Goal: Transaction & Acquisition: Purchase product/service

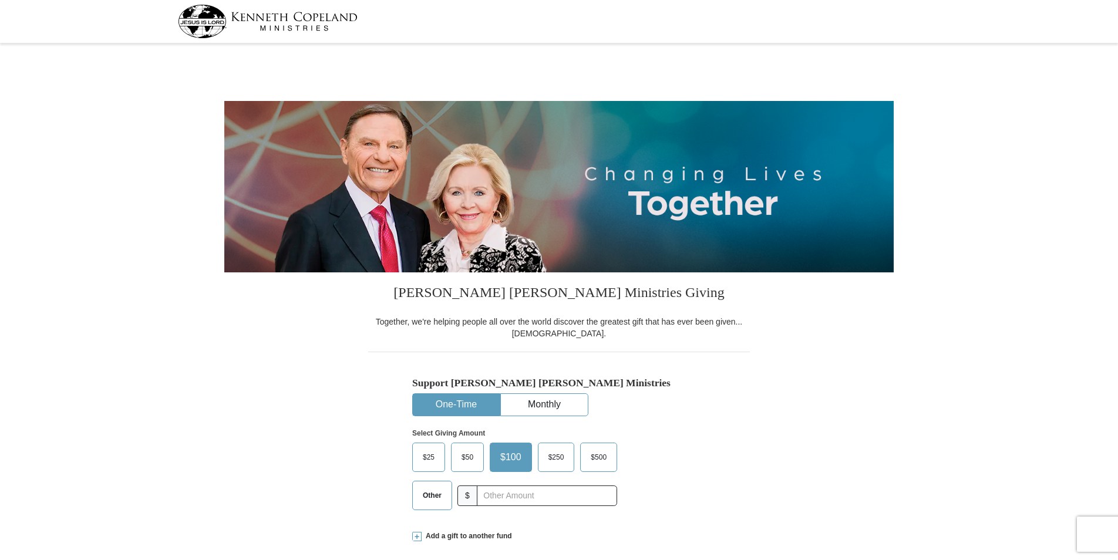
select select "AZ"
click at [502, 497] on input "text" at bounding box center [547, 496] width 130 height 21
type input "550.00"
type input "[STREET_ADDRESS][PERSON_NAME]"
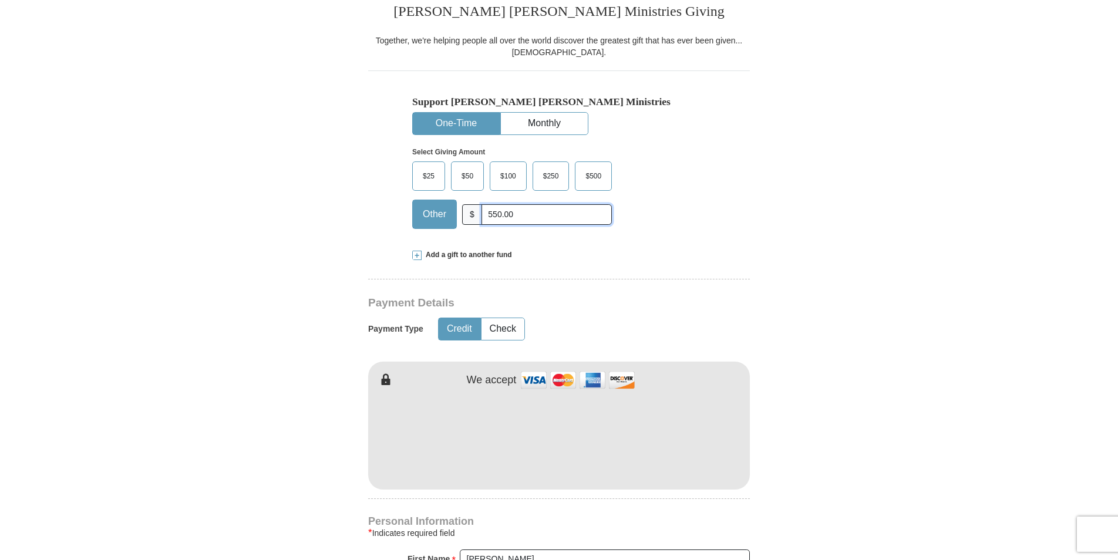
scroll to position [294, 0]
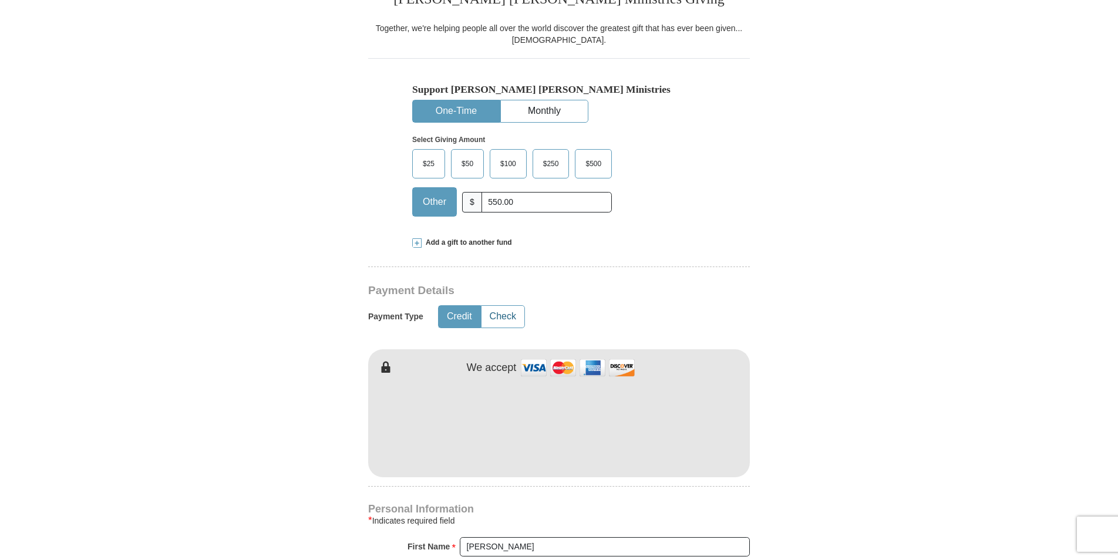
click at [504, 315] on button "Check" at bounding box center [503, 317] width 43 height 22
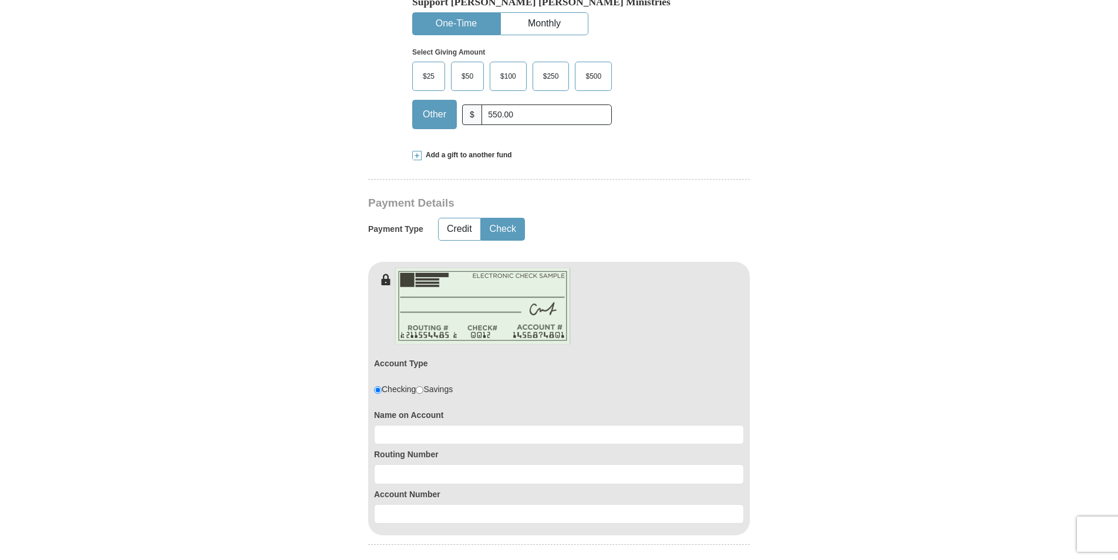
scroll to position [411, 0]
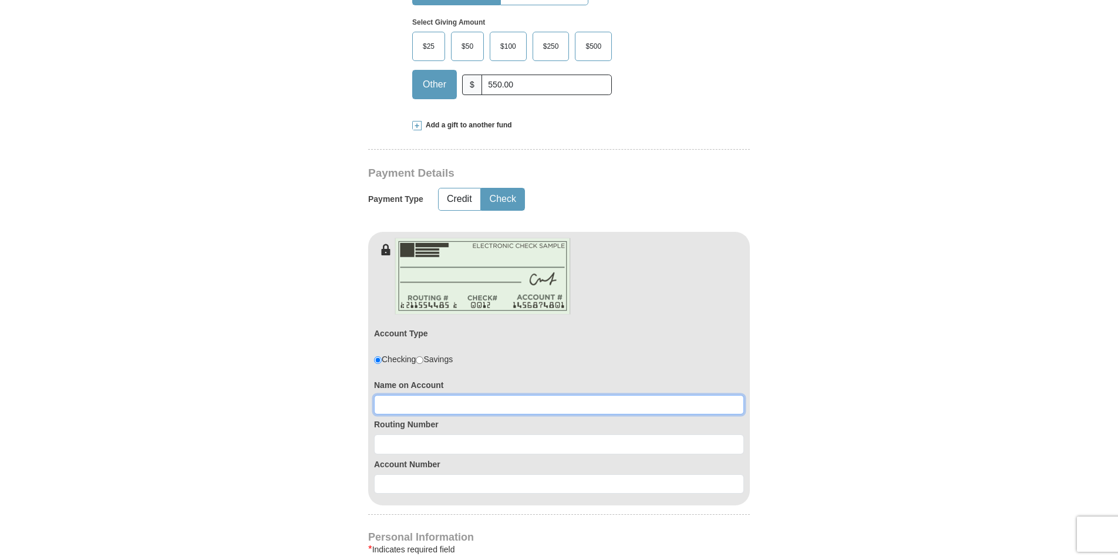
click at [407, 404] on input at bounding box center [559, 405] width 370 height 20
type input "[PERSON_NAME]"
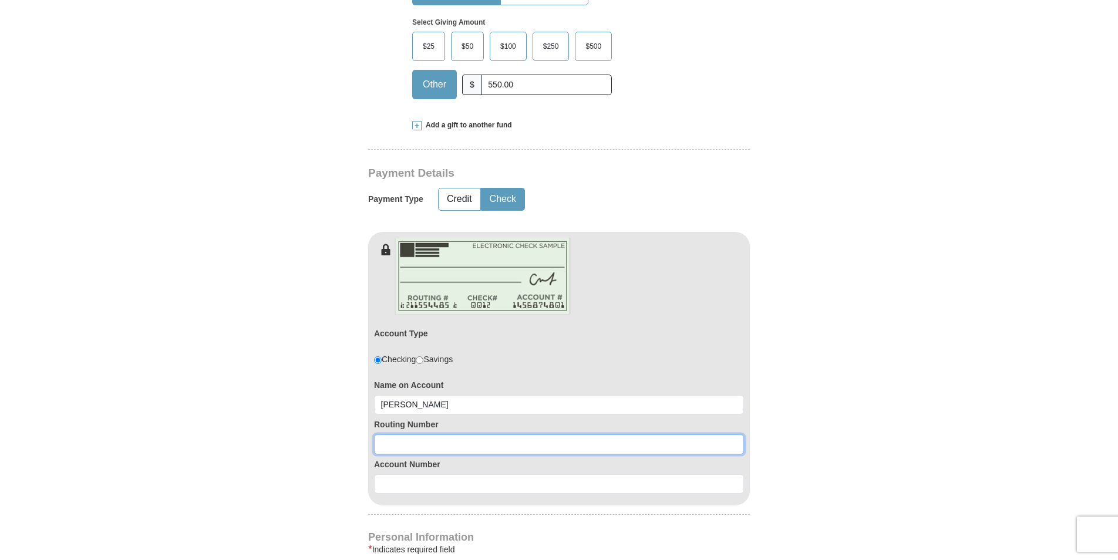
click at [392, 449] on input at bounding box center [559, 445] width 370 height 20
type input "32217458"
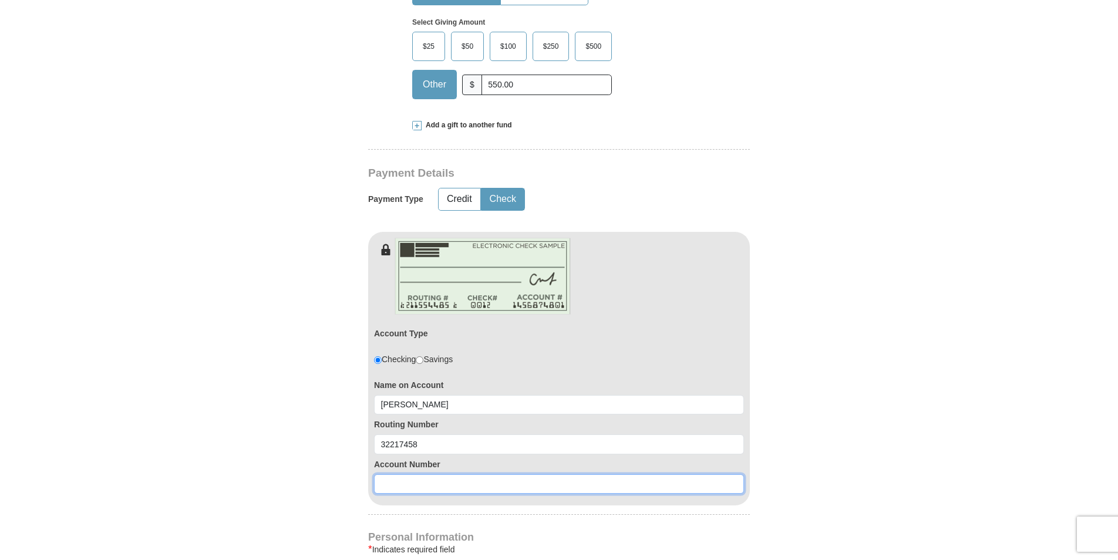
click at [392, 483] on input at bounding box center [559, 485] width 370 height 20
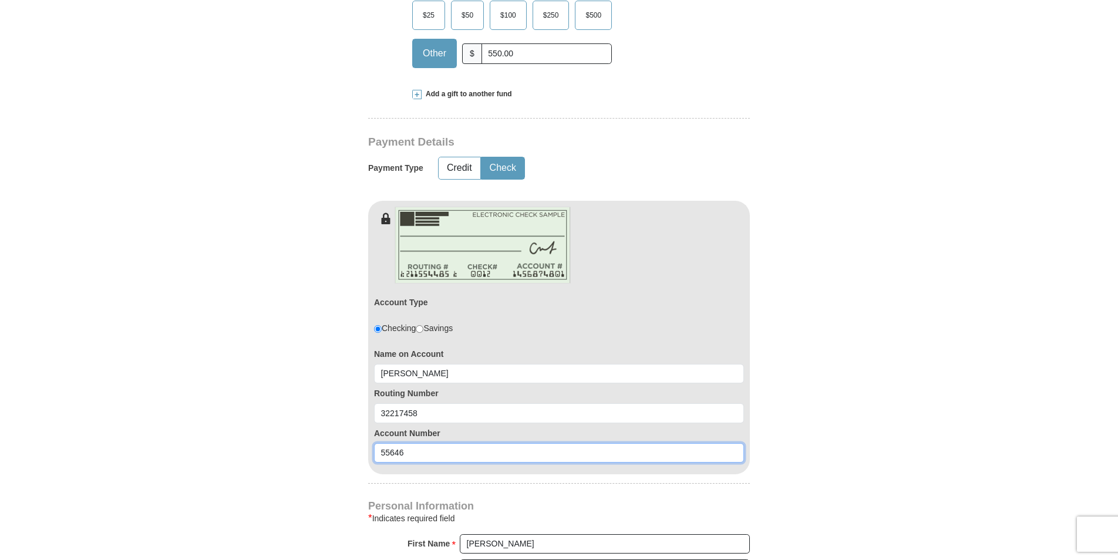
scroll to position [294, 0]
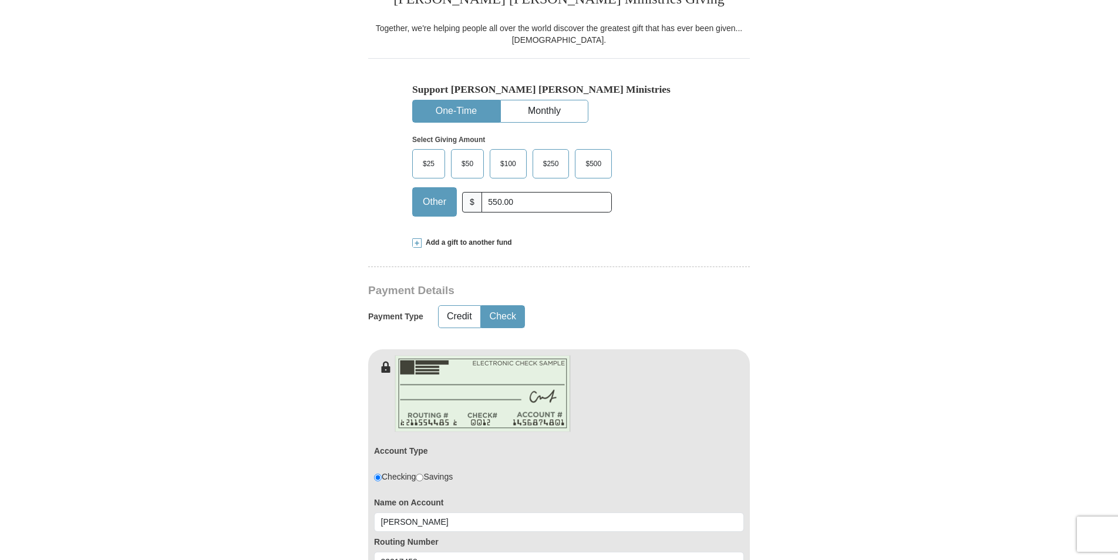
type input "55646"
click at [520, 203] on input "550.00" at bounding box center [547, 202] width 130 height 21
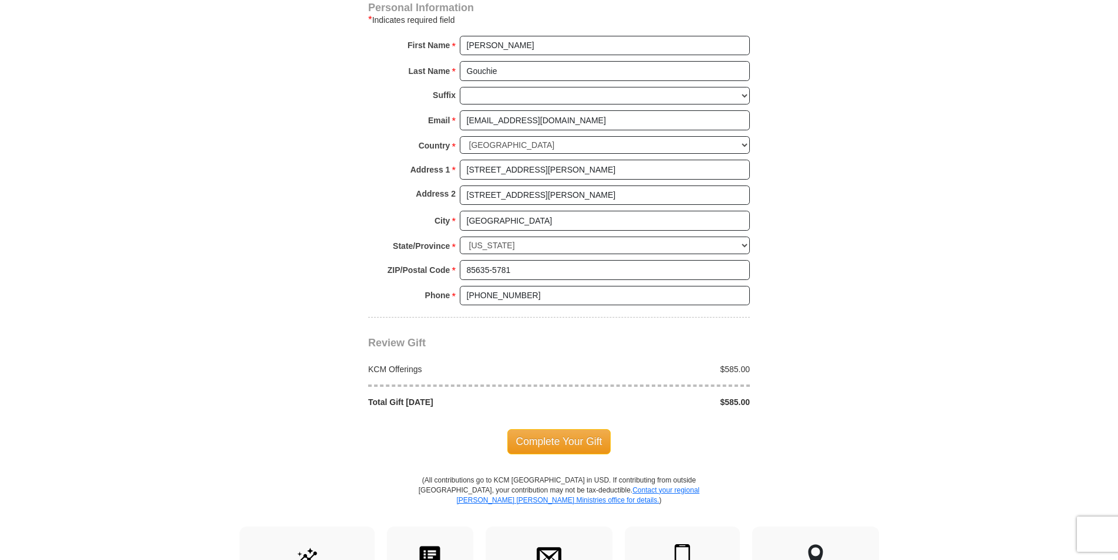
scroll to position [1175, 0]
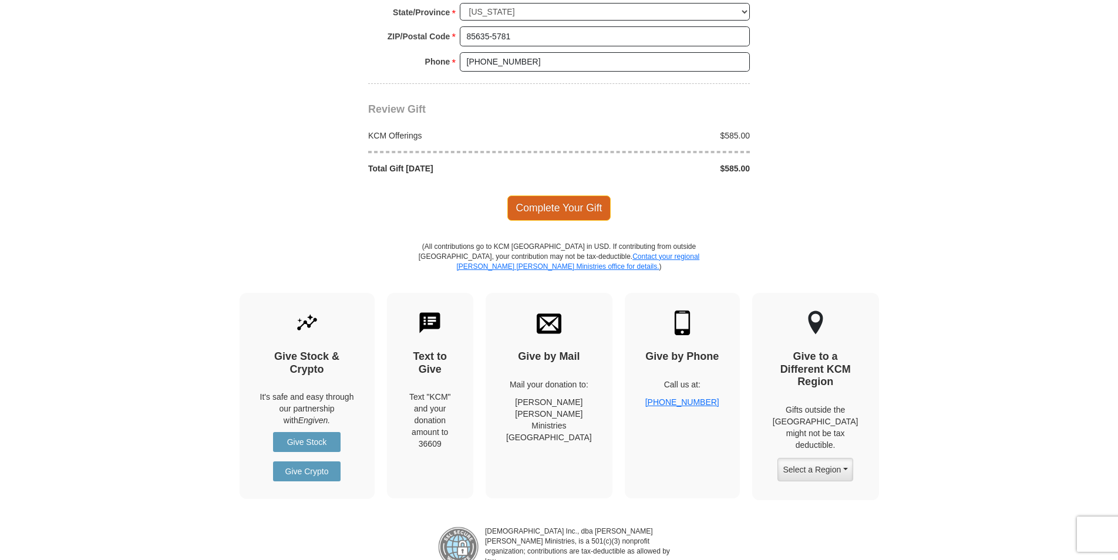
type input "585.00"
click at [551, 206] on span "Complete Your Gift" at bounding box center [560, 208] width 104 height 25
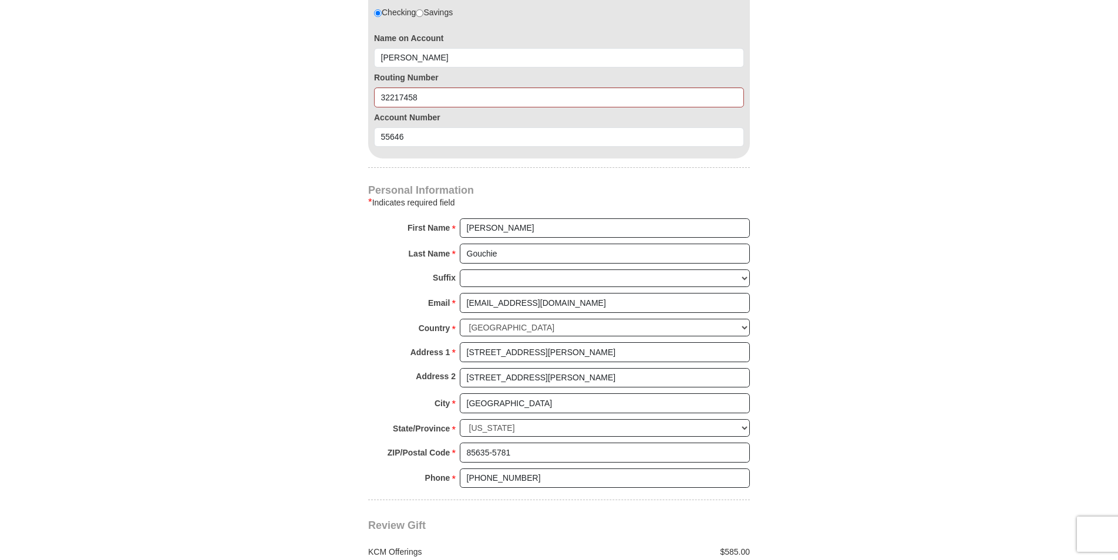
scroll to position [738, 0]
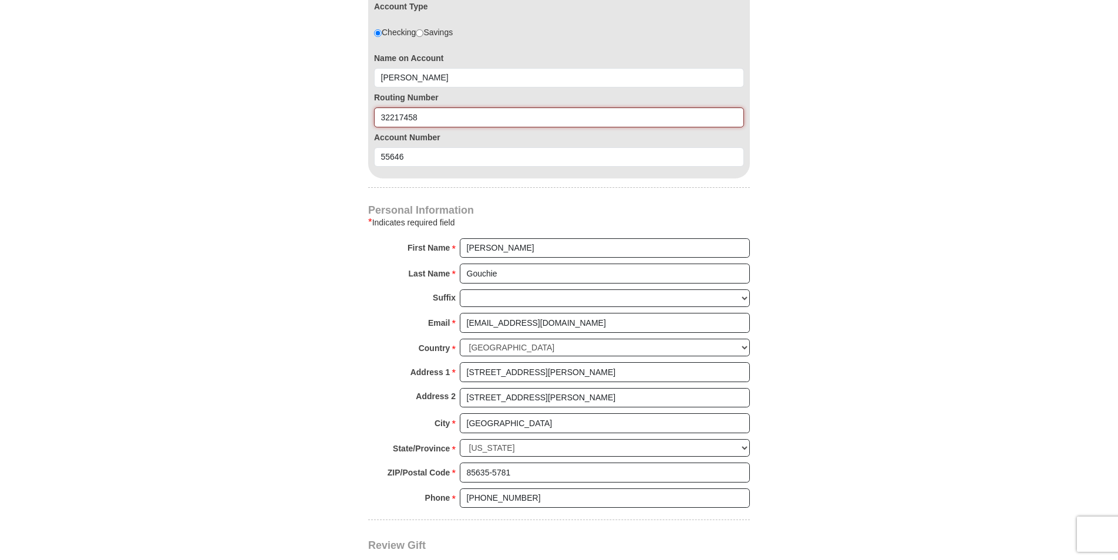
click at [429, 120] on input "32217458" at bounding box center [559, 118] width 370 height 20
type input "3"
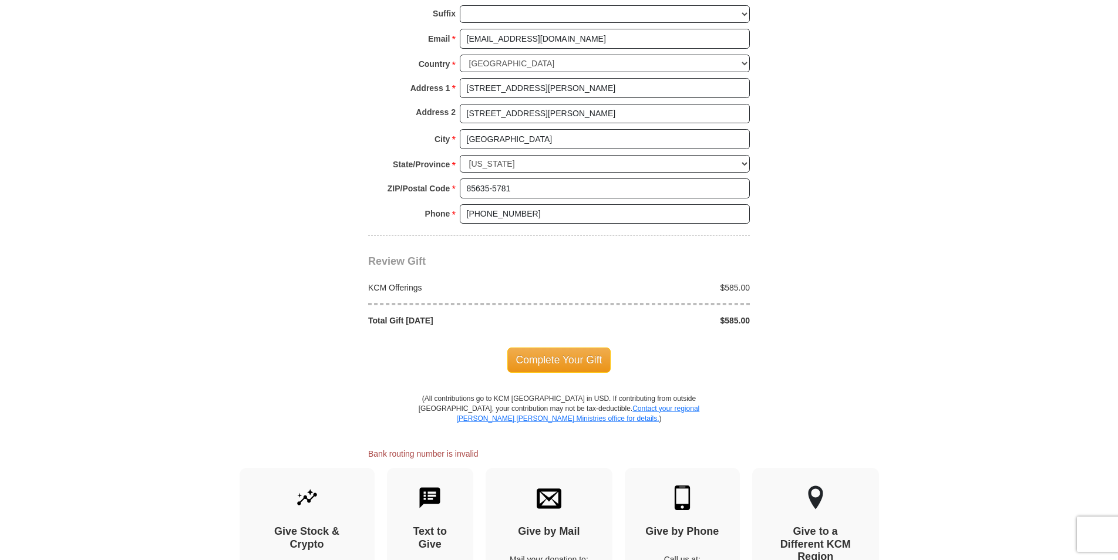
scroll to position [1032, 0]
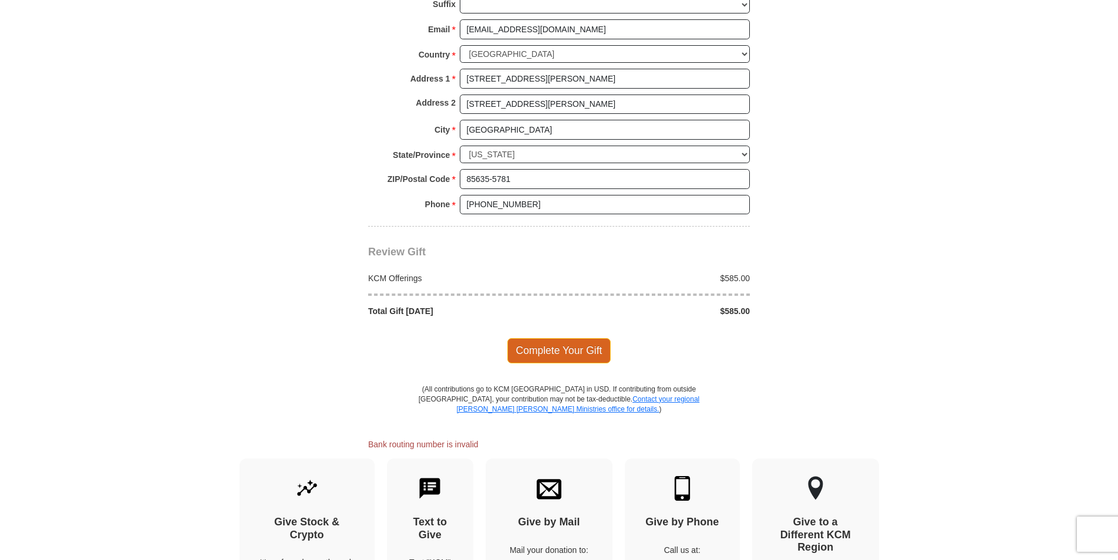
click at [542, 354] on span "Complete Your Gift" at bounding box center [560, 350] width 104 height 25
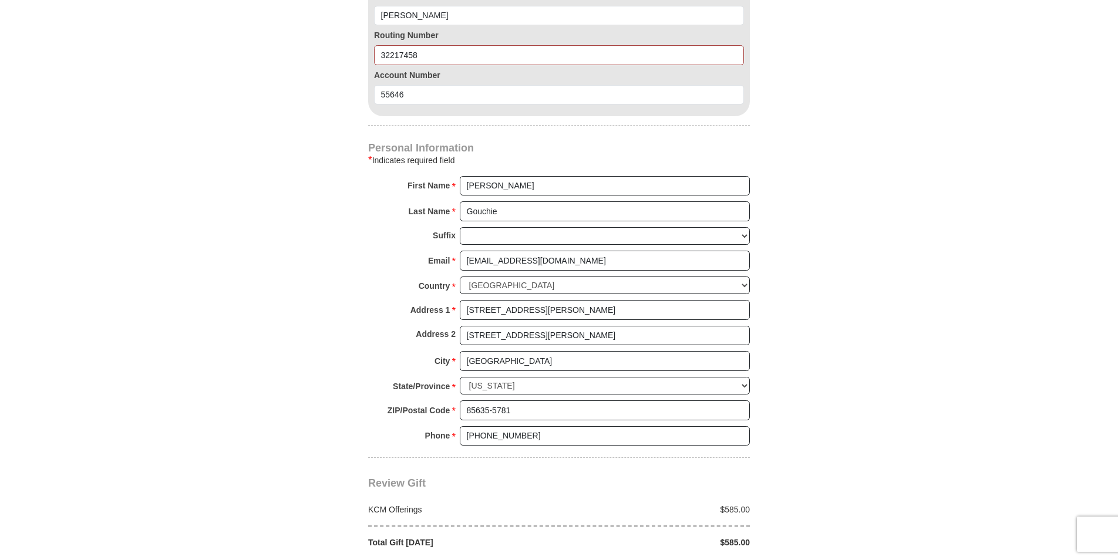
scroll to position [797, 0]
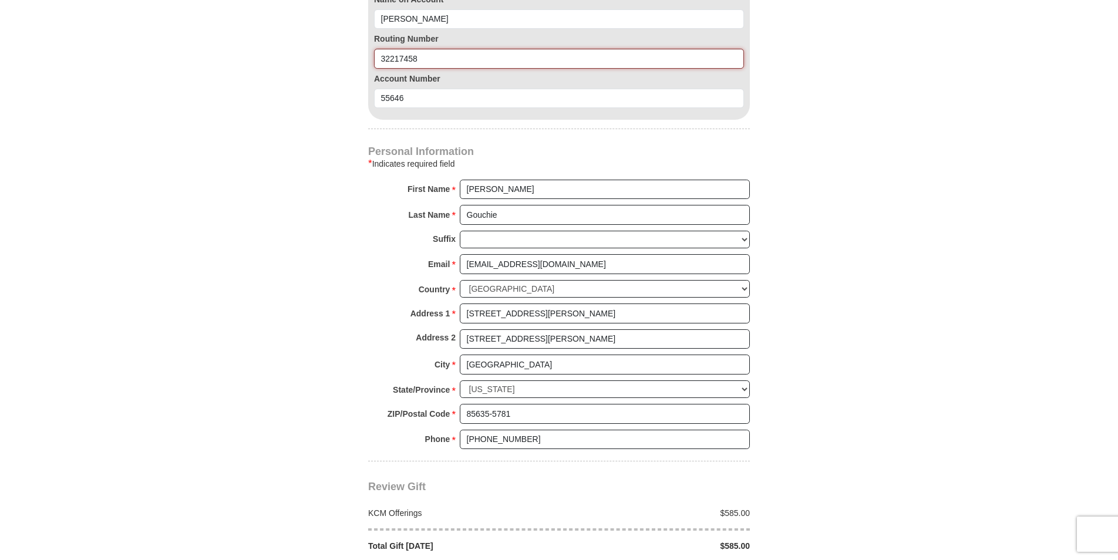
click at [424, 56] on input "32217458" at bounding box center [559, 59] width 370 height 20
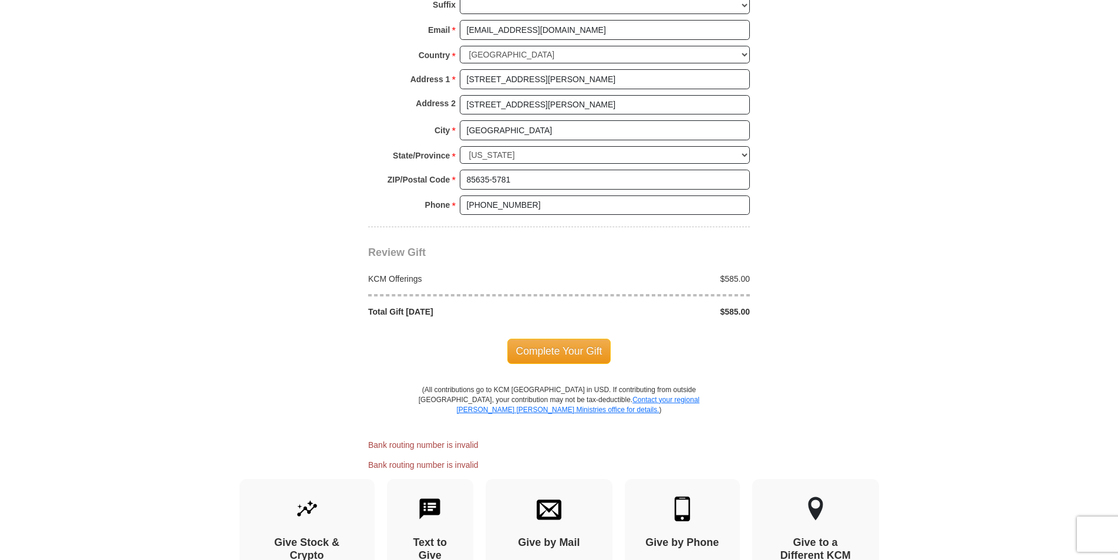
scroll to position [1032, 0]
type input "322174588"
click at [572, 349] on span "Complete Your Gift" at bounding box center [560, 350] width 104 height 25
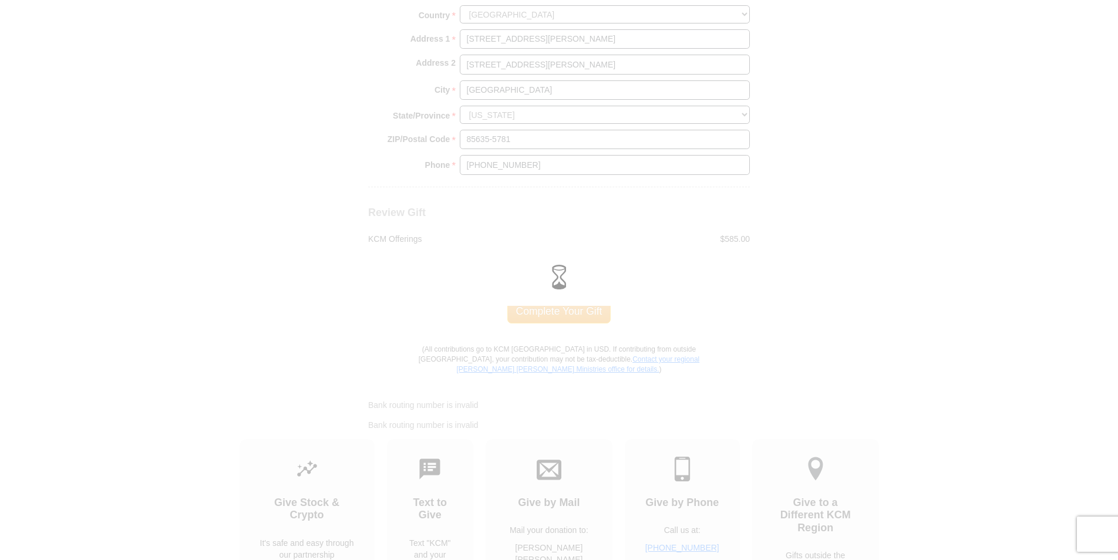
scroll to position [992, 0]
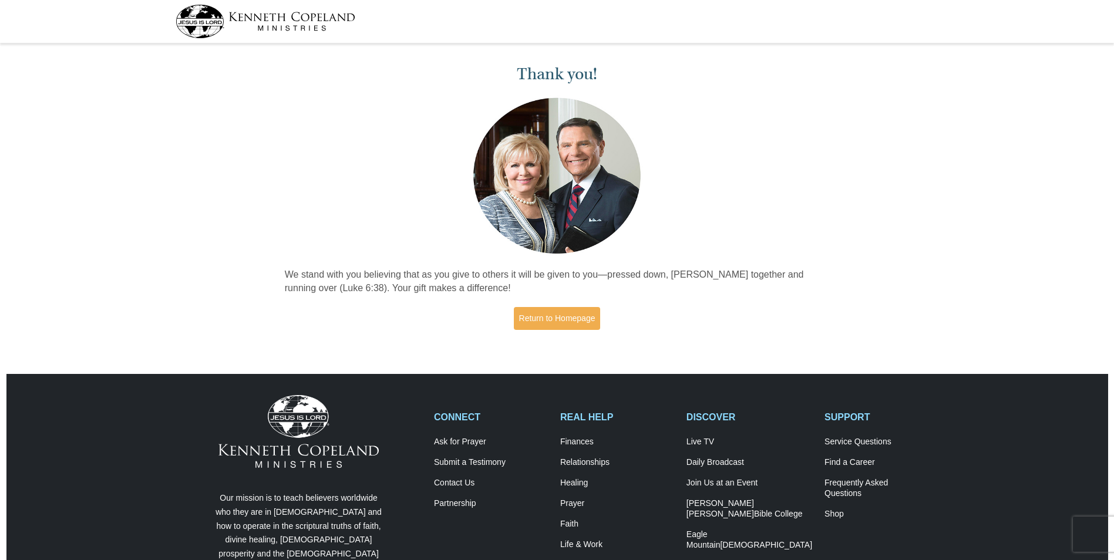
click at [199, 20] on img at bounding box center [266, 21] width 180 height 33
